Goal: Transaction & Acquisition: Purchase product/service

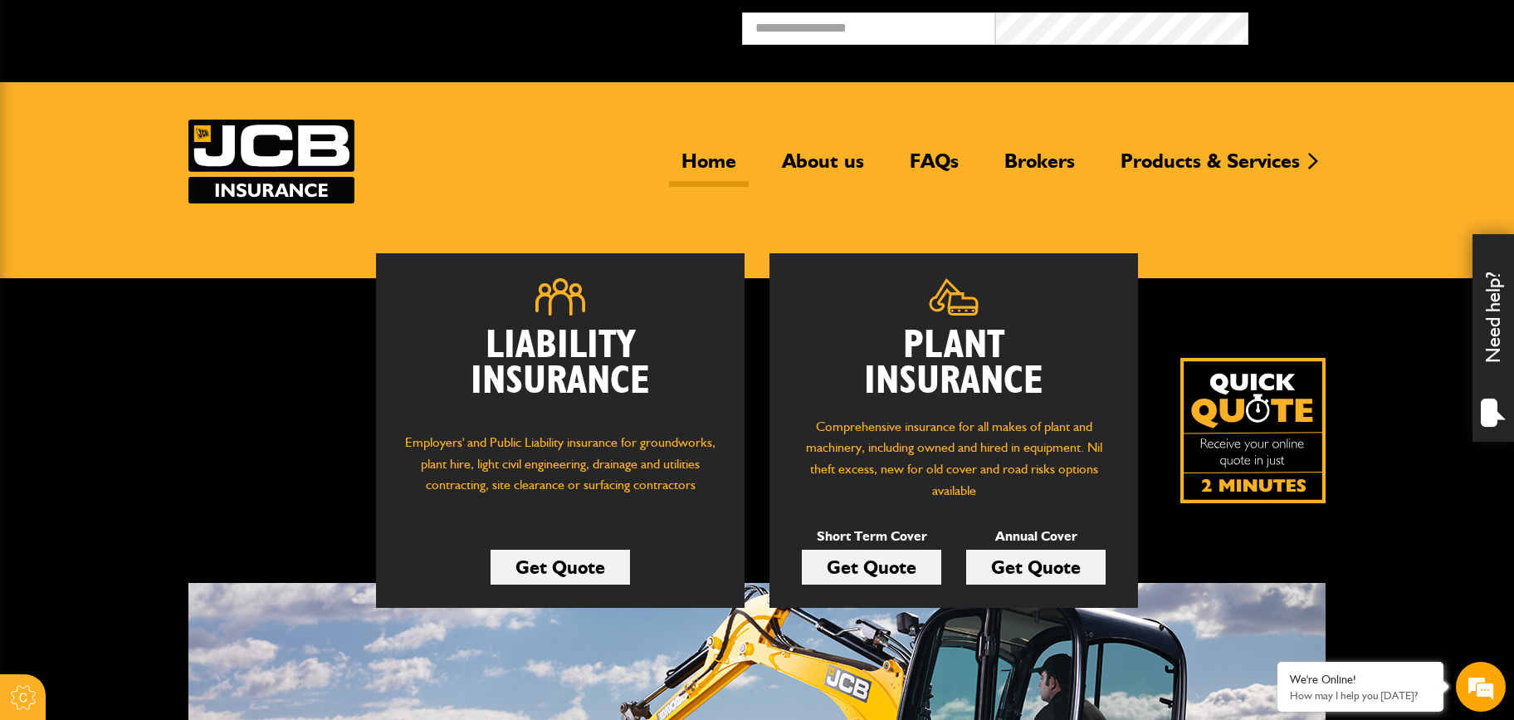
click at [909, 575] on link "Get Quote" at bounding box center [871, 566] width 139 height 35
click at [906, 567] on link "Get Quote" at bounding box center [871, 566] width 139 height 35
